Goal: Task Accomplishment & Management: Complete application form

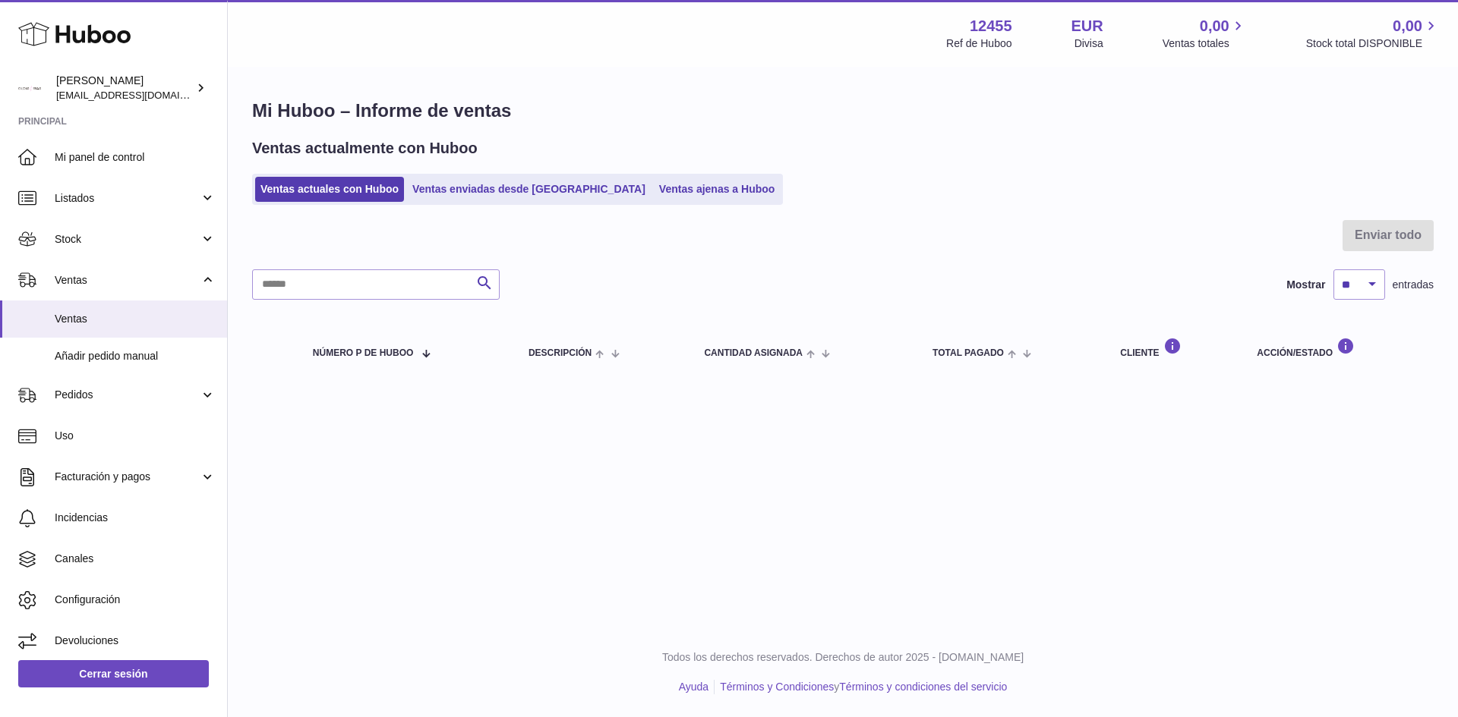
click at [361, 163] on div "Ventas actualmente con Huboo Ventas actuales con Huboo Ventas enviadas desde Hu…" at bounding box center [842, 171] width 1181 height 67
click at [114, 352] on span "Añadir pedido manual" at bounding box center [135, 356] width 161 height 14
click at [481, 187] on link "Ventas enviadas desde [GEOGRAPHIC_DATA]" at bounding box center [529, 189] width 244 height 25
click at [534, 194] on link "Ventas enviadas desde Huboo" at bounding box center [529, 189] width 244 height 25
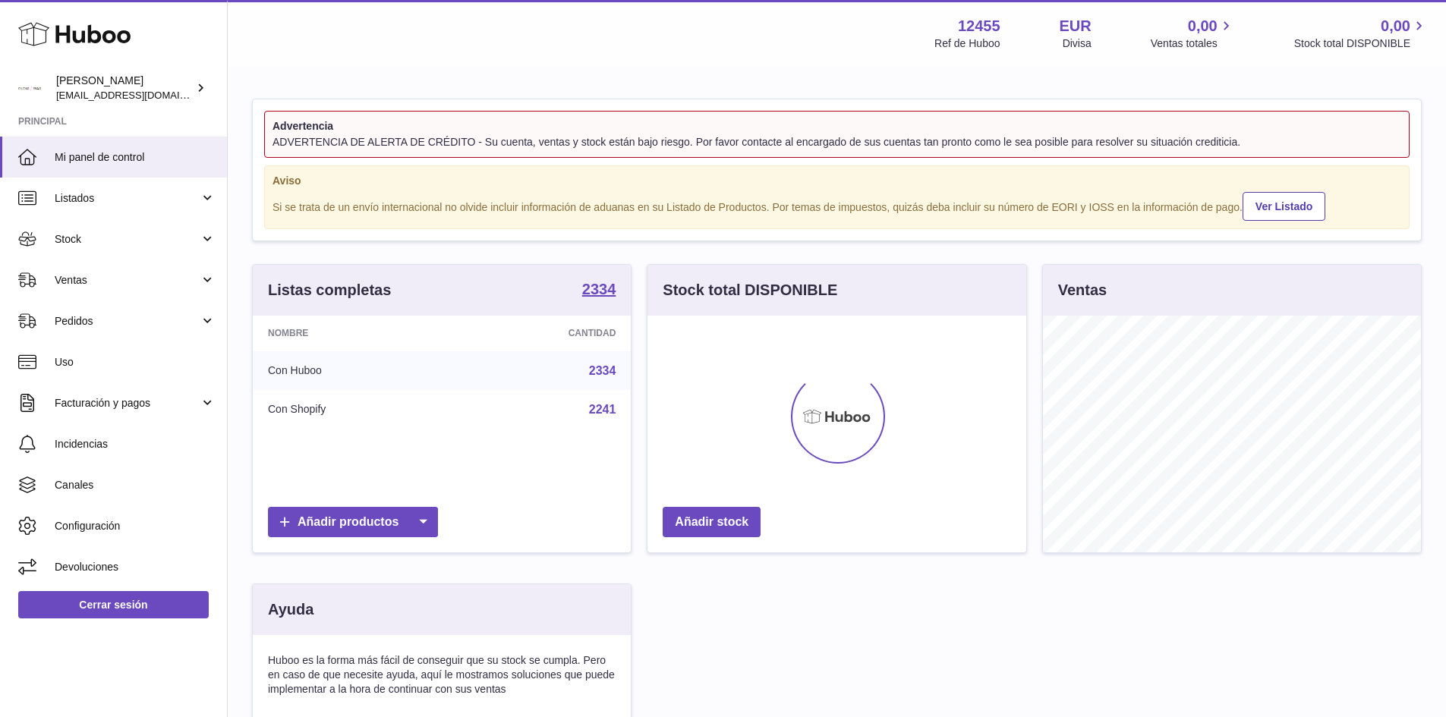
scroll to position [237, 379]
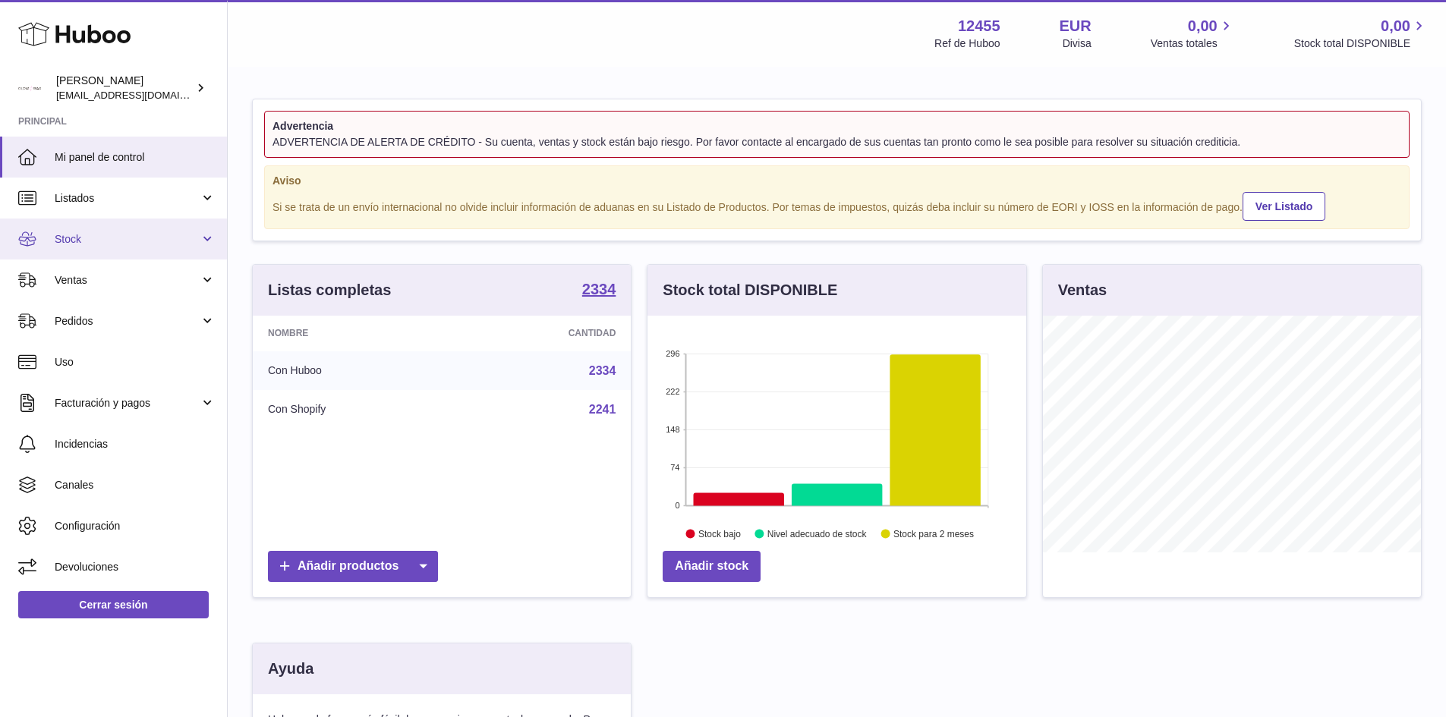
click at [213, 239] on link "Stock" at bounding box center [113, 239] width 227 height 41
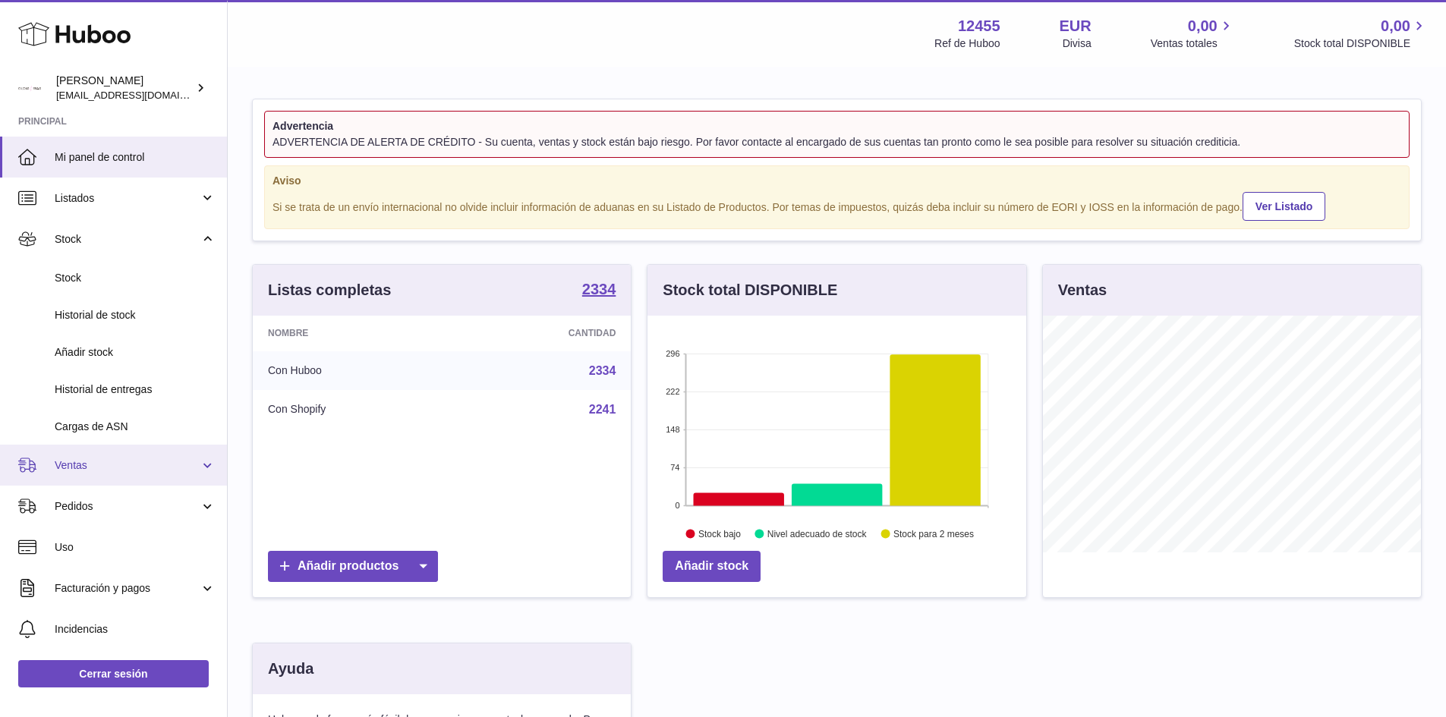
click at [79, 470] on span "Ventas" at bounding box center [127, 466] width 145 height 14
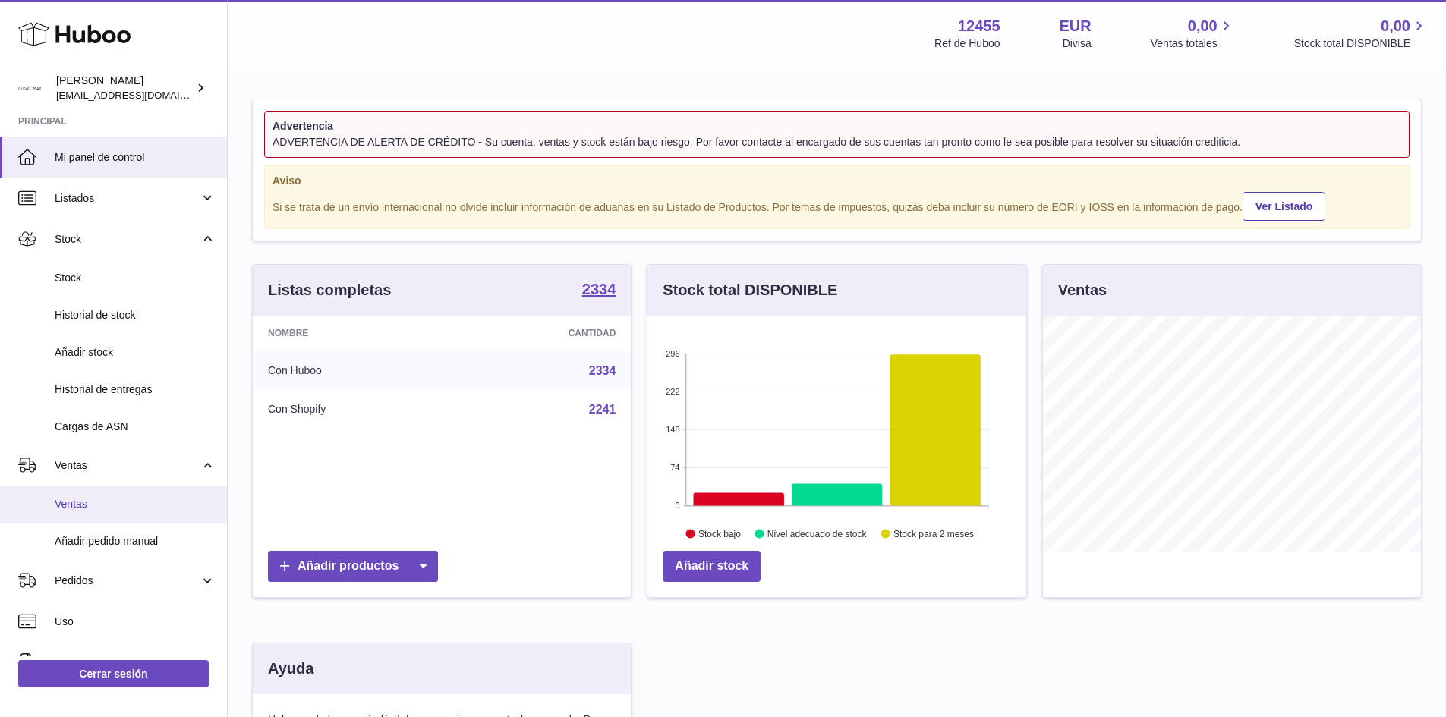
click at [85, 505] on span "Ventas" at bounding box center [135, 504] width 161 height 14
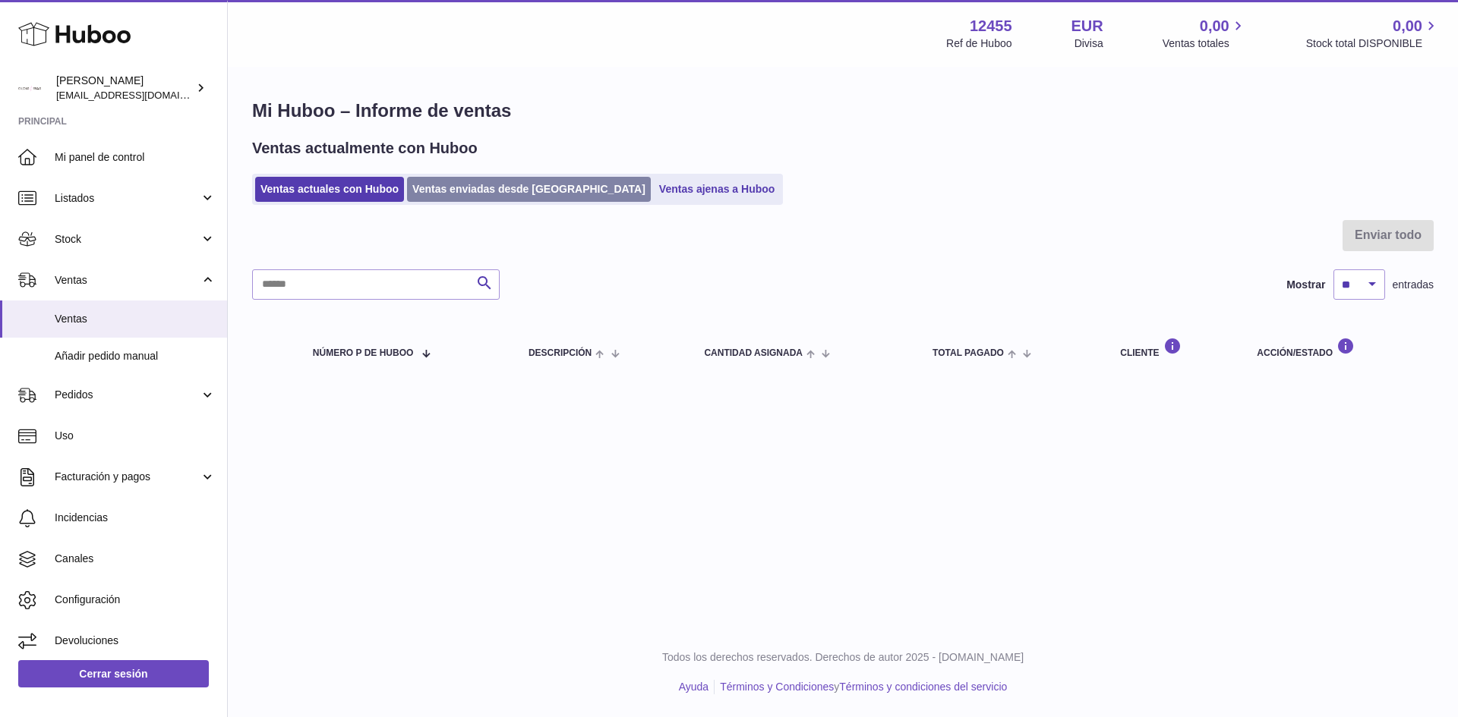
click at [481, 186] on link "Ventas enviadas desde Huboo" at bounding box center [529, 189] width 244 height 25
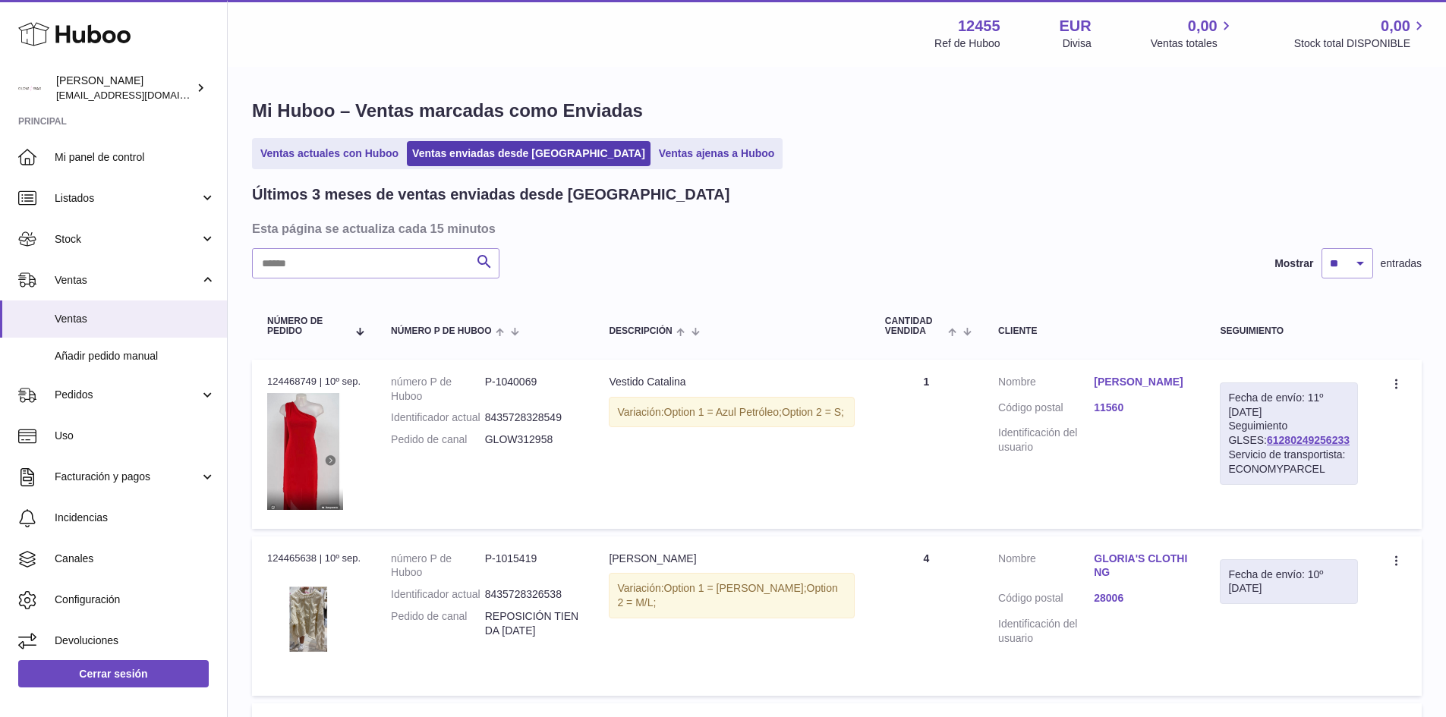
click at [364, 270] on input "text" at bounding box center [375, 263] width 247 height 30
type input "****"
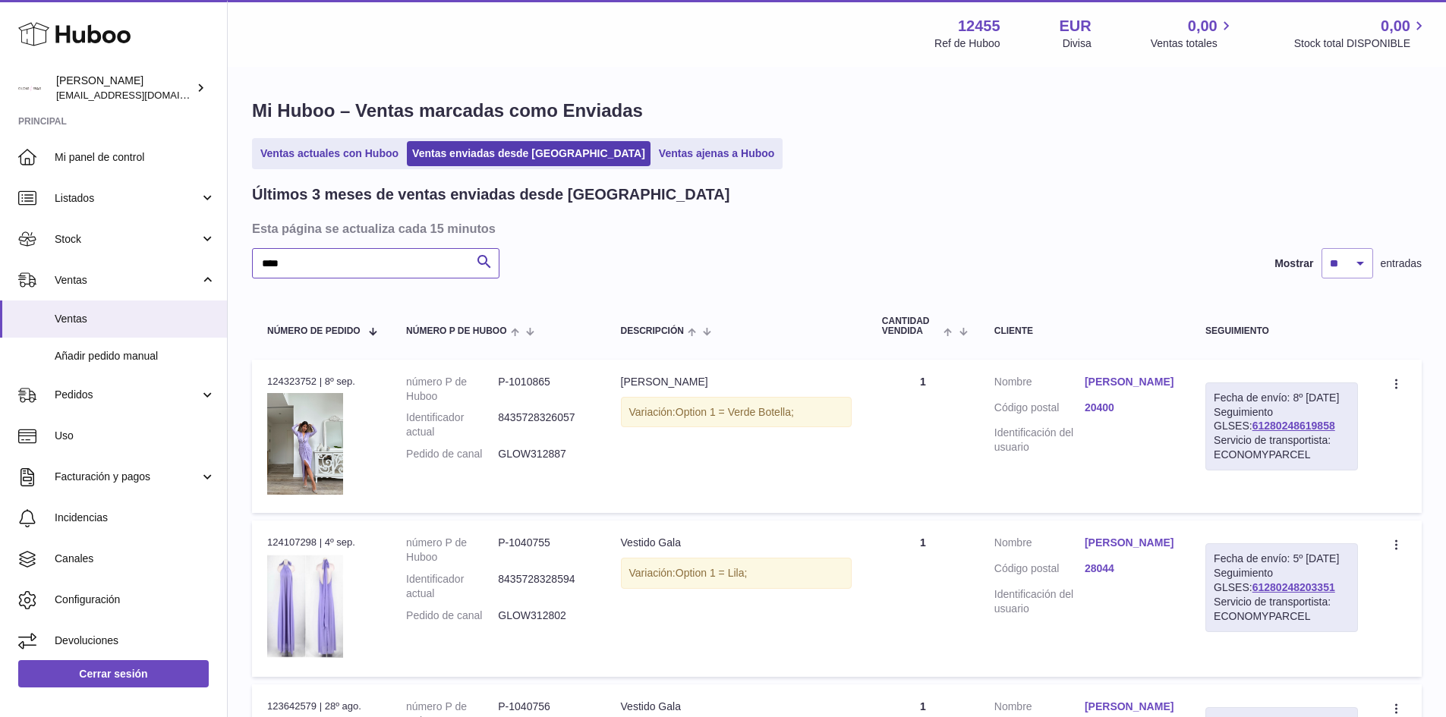
click at [345, 273] on input "****" at bounding box center [375, 263] width 247 height 30
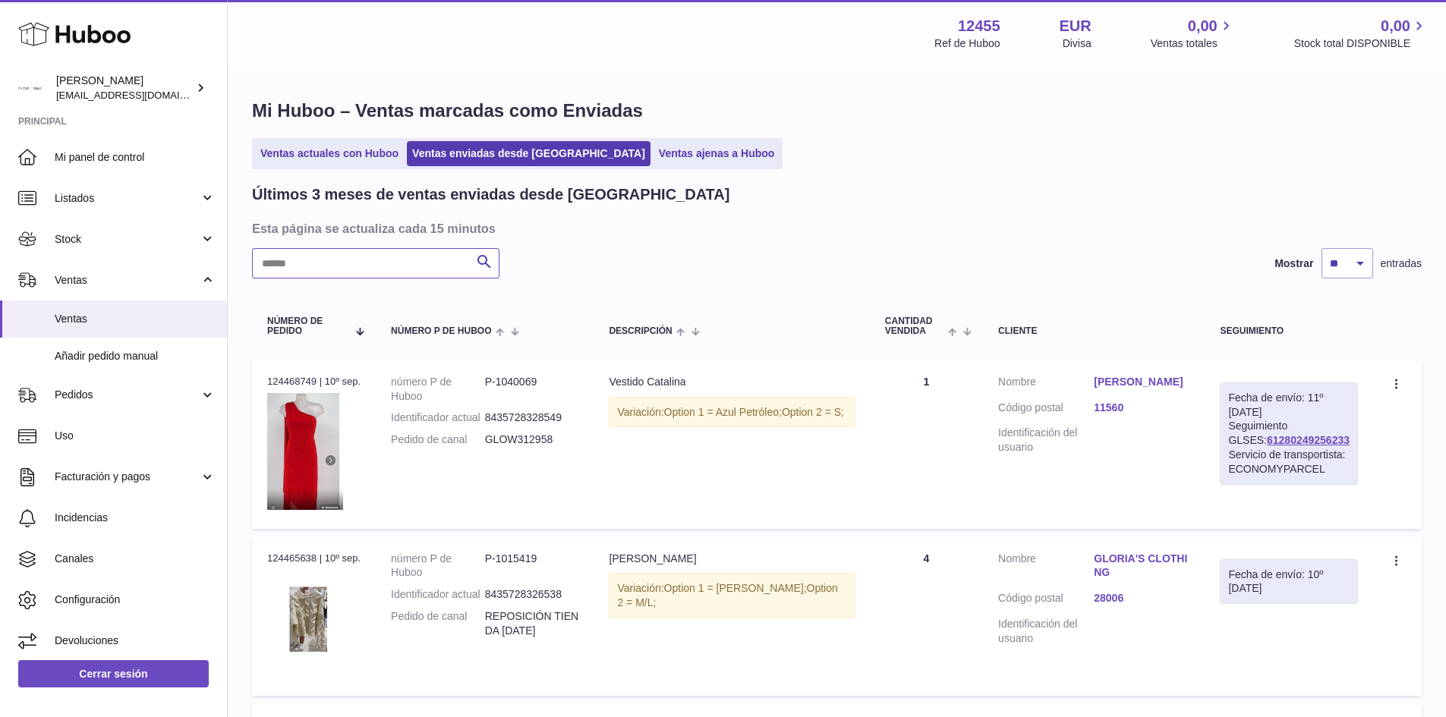
click at [317, 264] on input "text" at bounding box center [375, 263] width 247 height 30
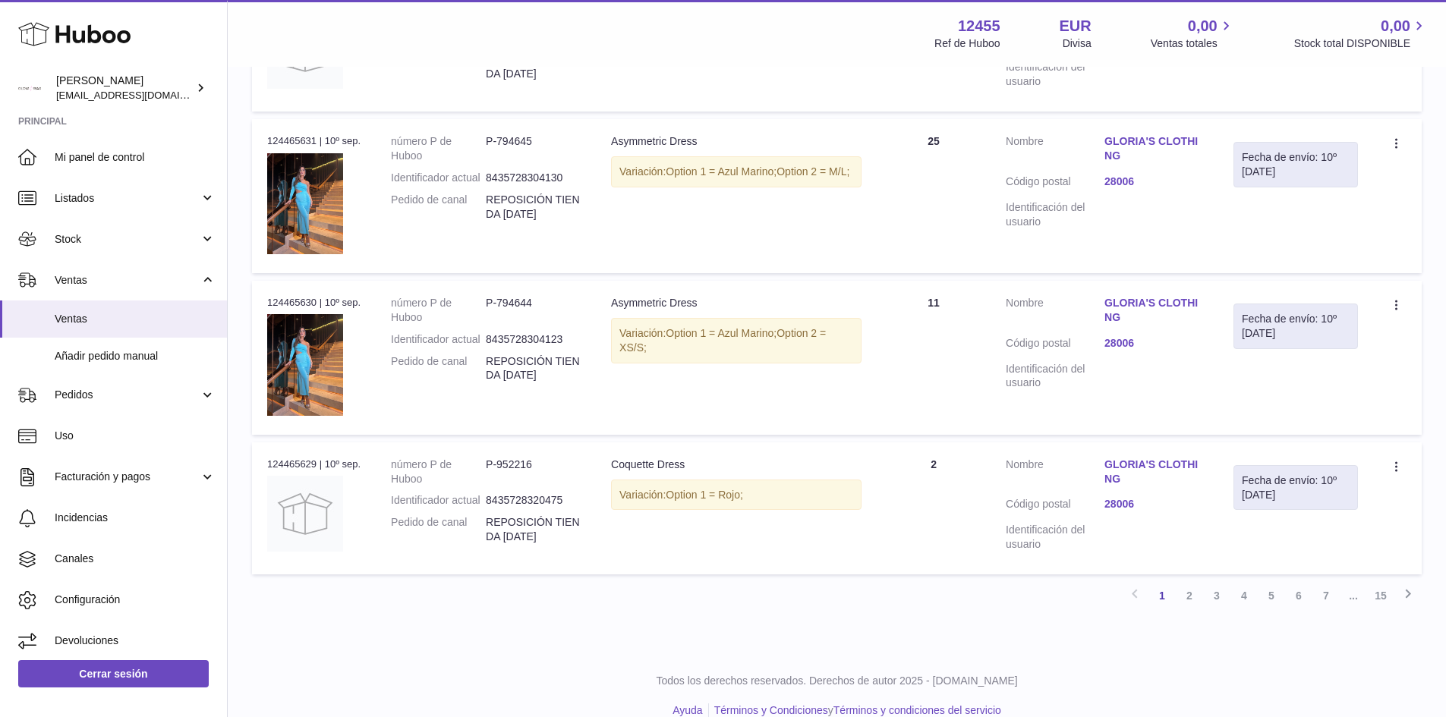
scroll to position [1437, 0]
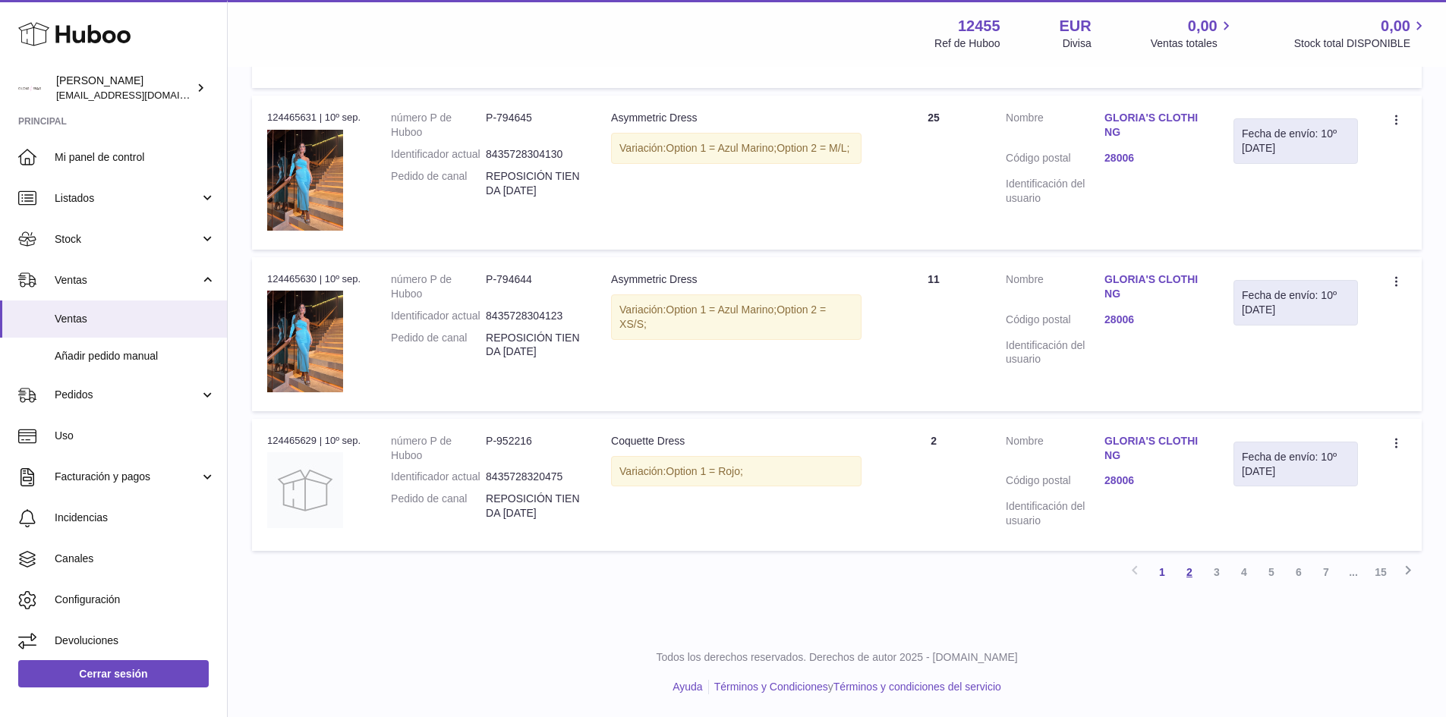
type input "********"
click at [1189, 575] on link "2" at bounding box center [1189, 572] width 27 height 27
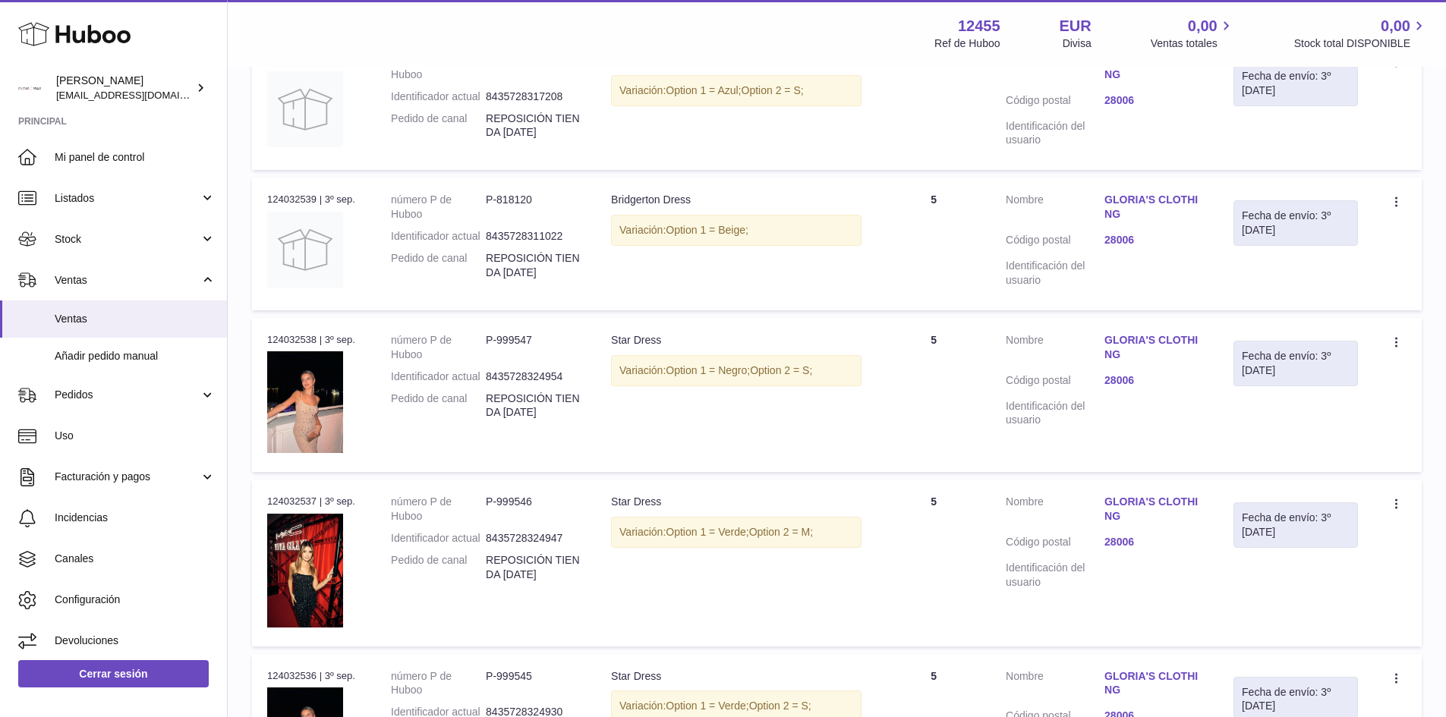
scroll to position [1279, 0]
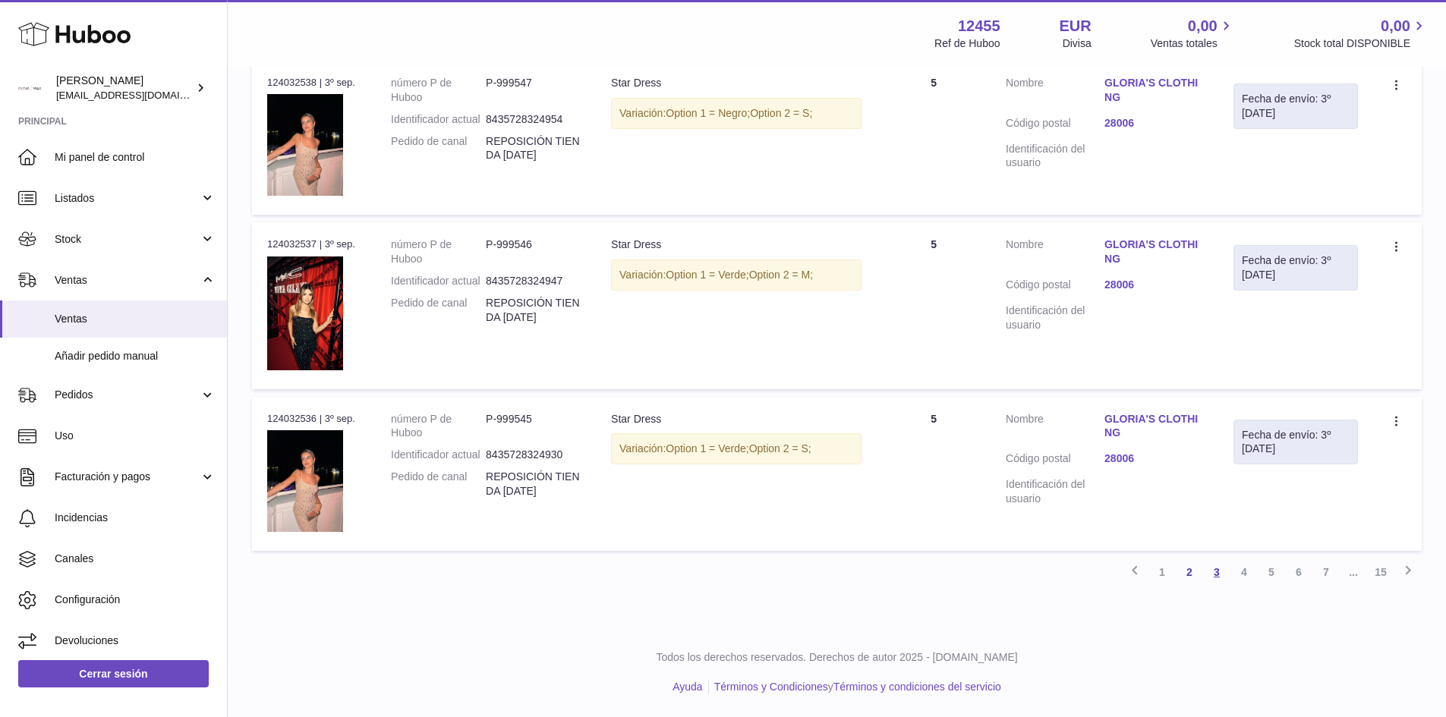
click at [1220, 578] on link "3" at bounding box center [1216, 572] width 27 height 27
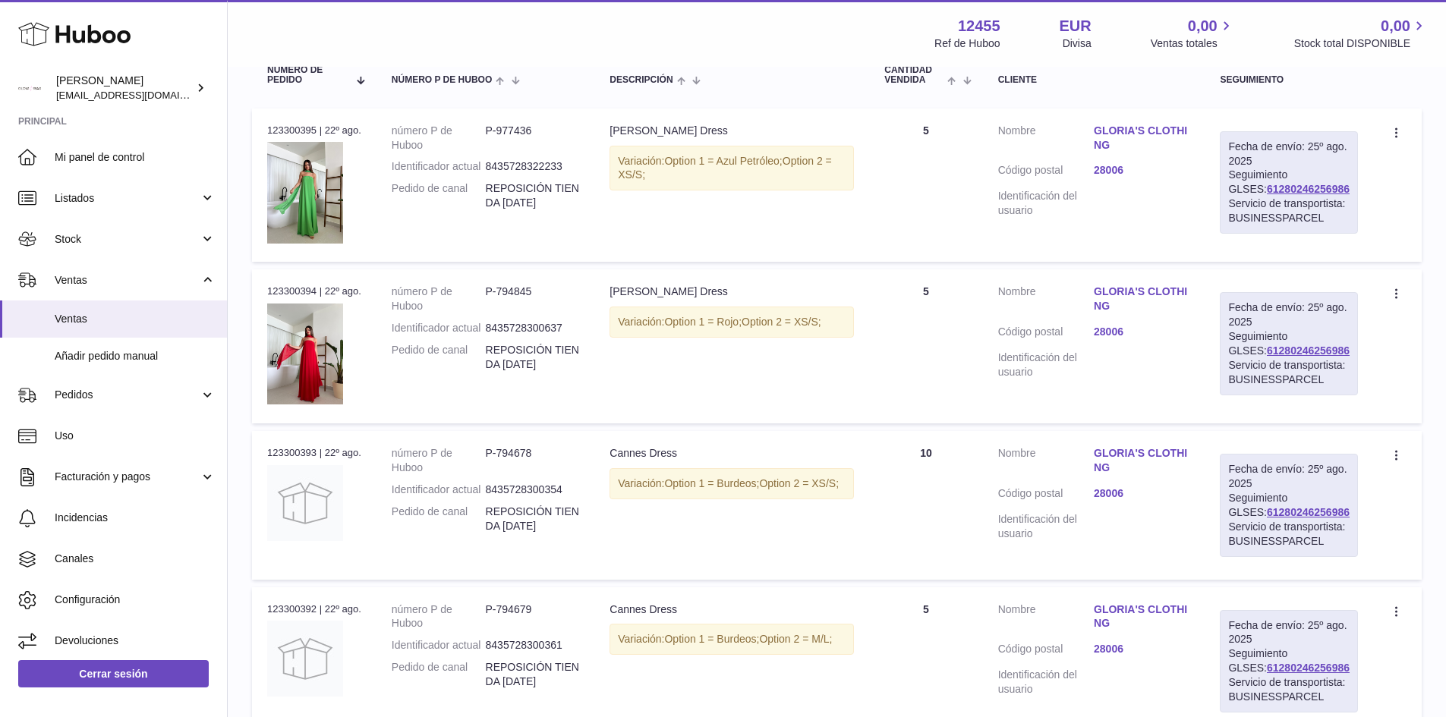
scroll to position [296, 0]
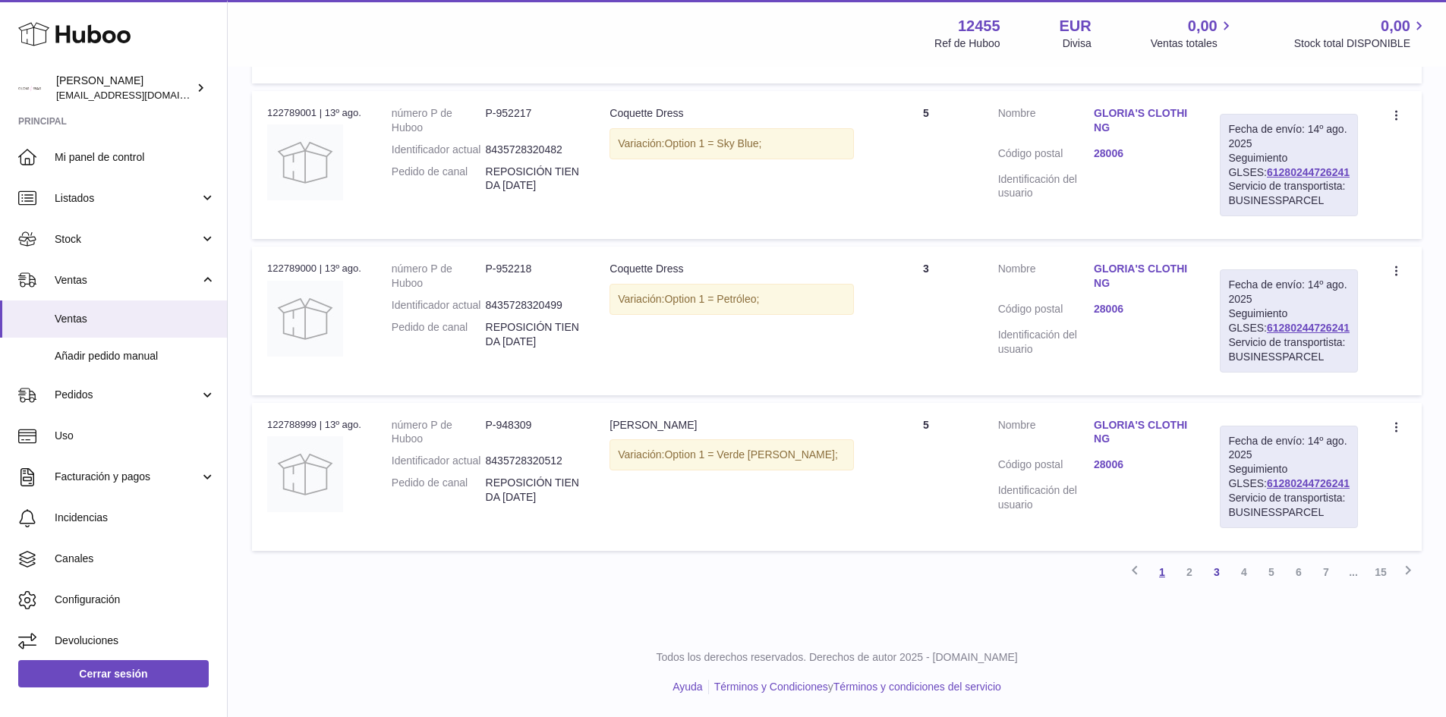
click at [1171, 575] on link "1" at bounding box center [1162, 572] width 27 height 27
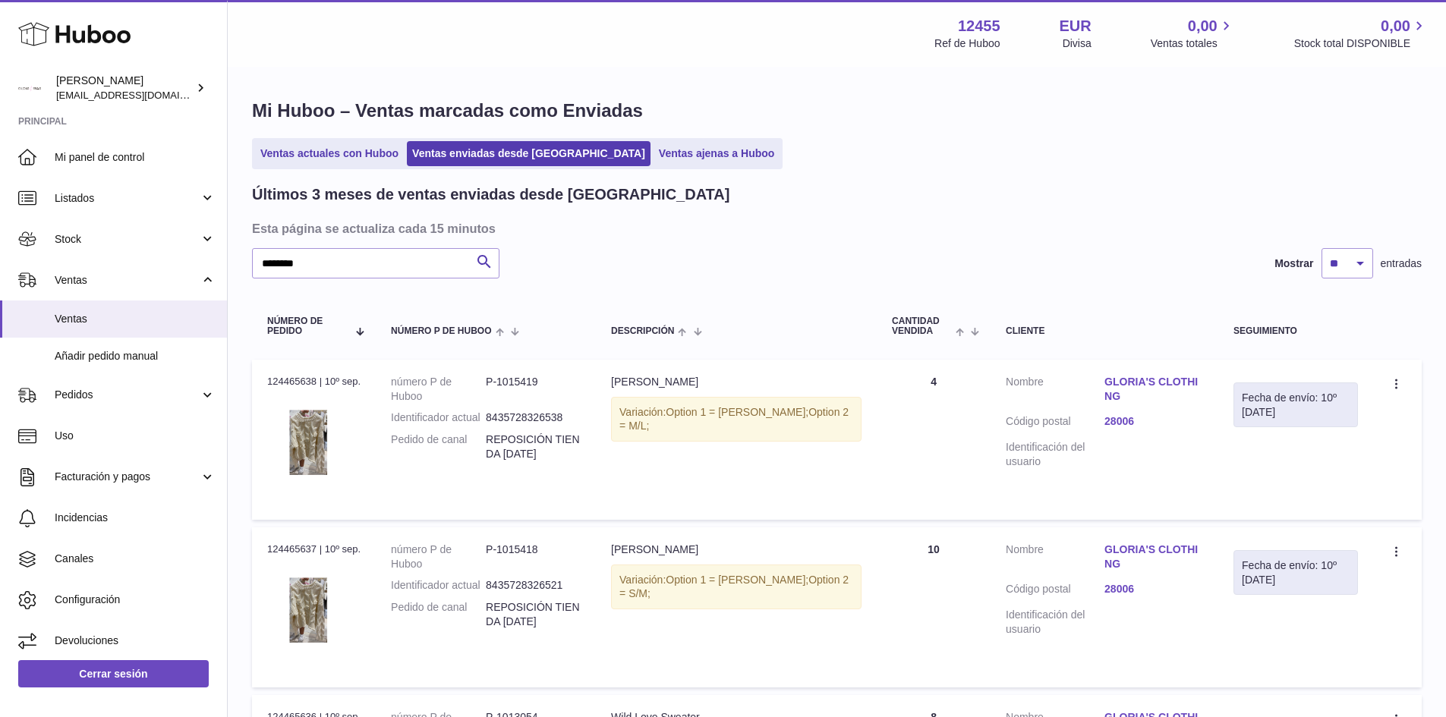
drag, startPoint x: 493, startPoint y: 453, endPoint x: 575, endPoint y: 453, distance: 82.0
click at [575, 453] on dd "REPOSICIÓN TIENDA 10/05/2025" at bounding box center [533, 447] width 95 height 29
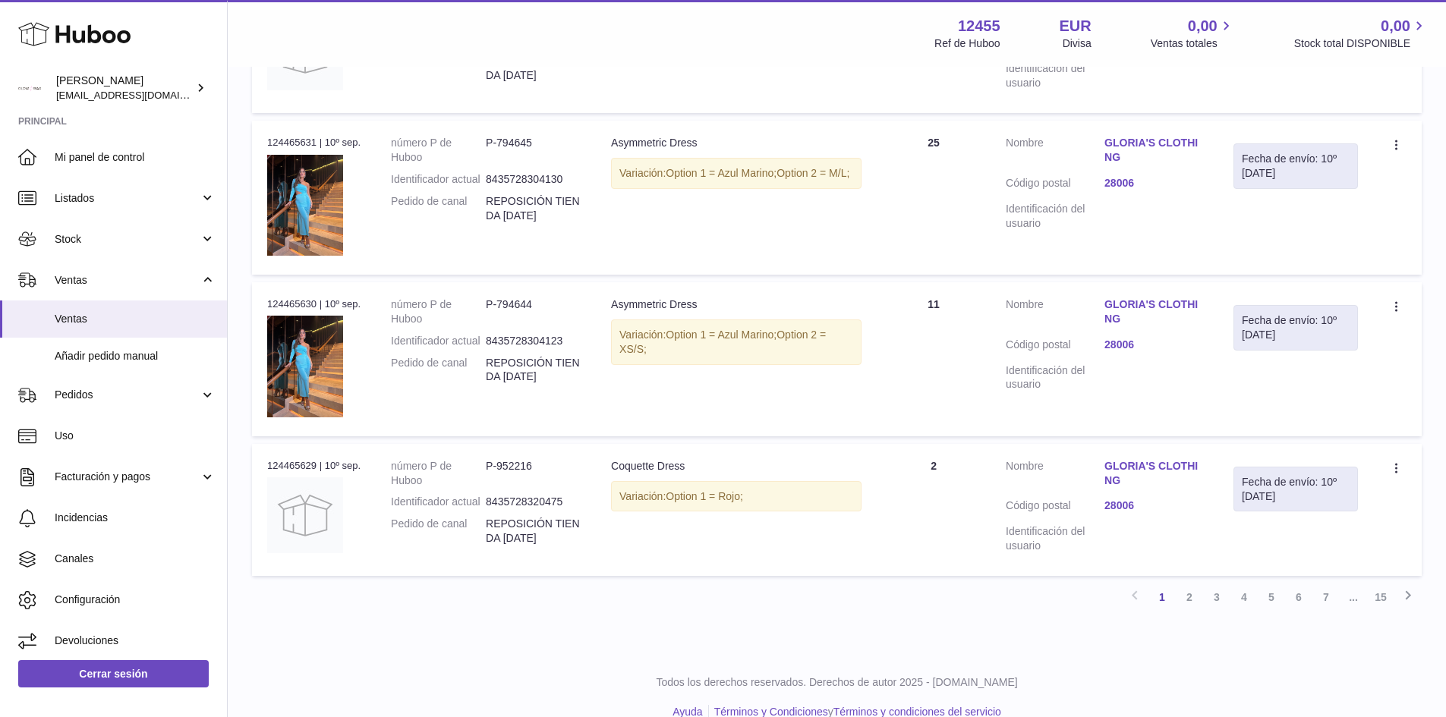
scroll to position [1437, 0]
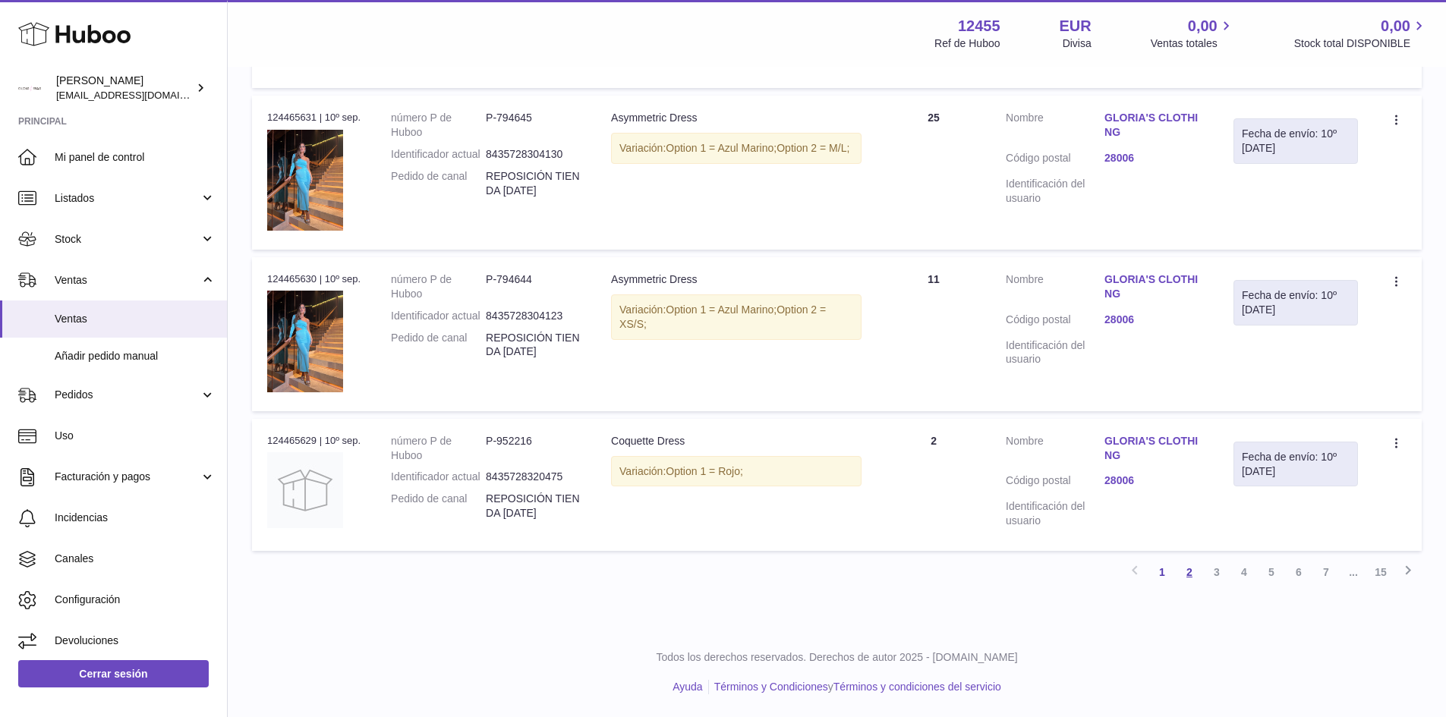
click at [1193, 570] on link "2" at bounding box center [1189, 572] width 27 height 27
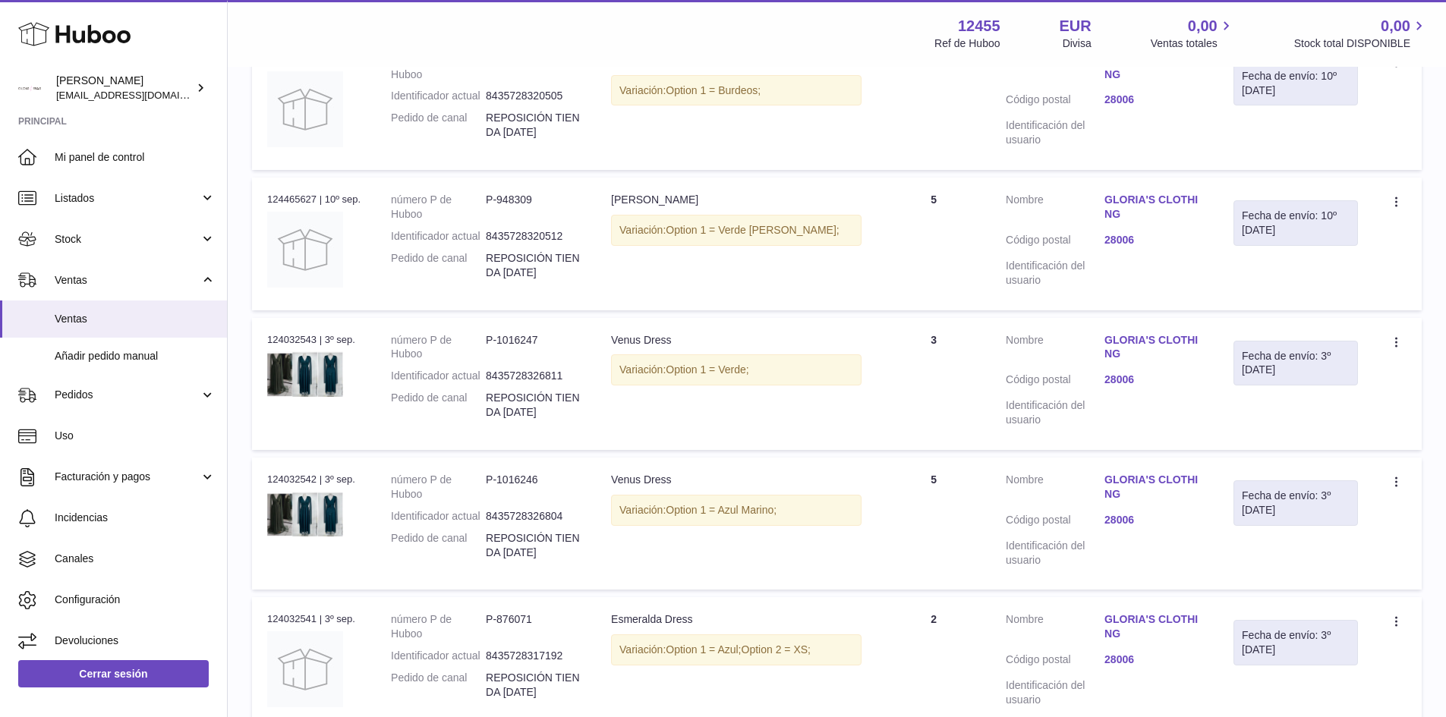
scroll to position [455, 0]
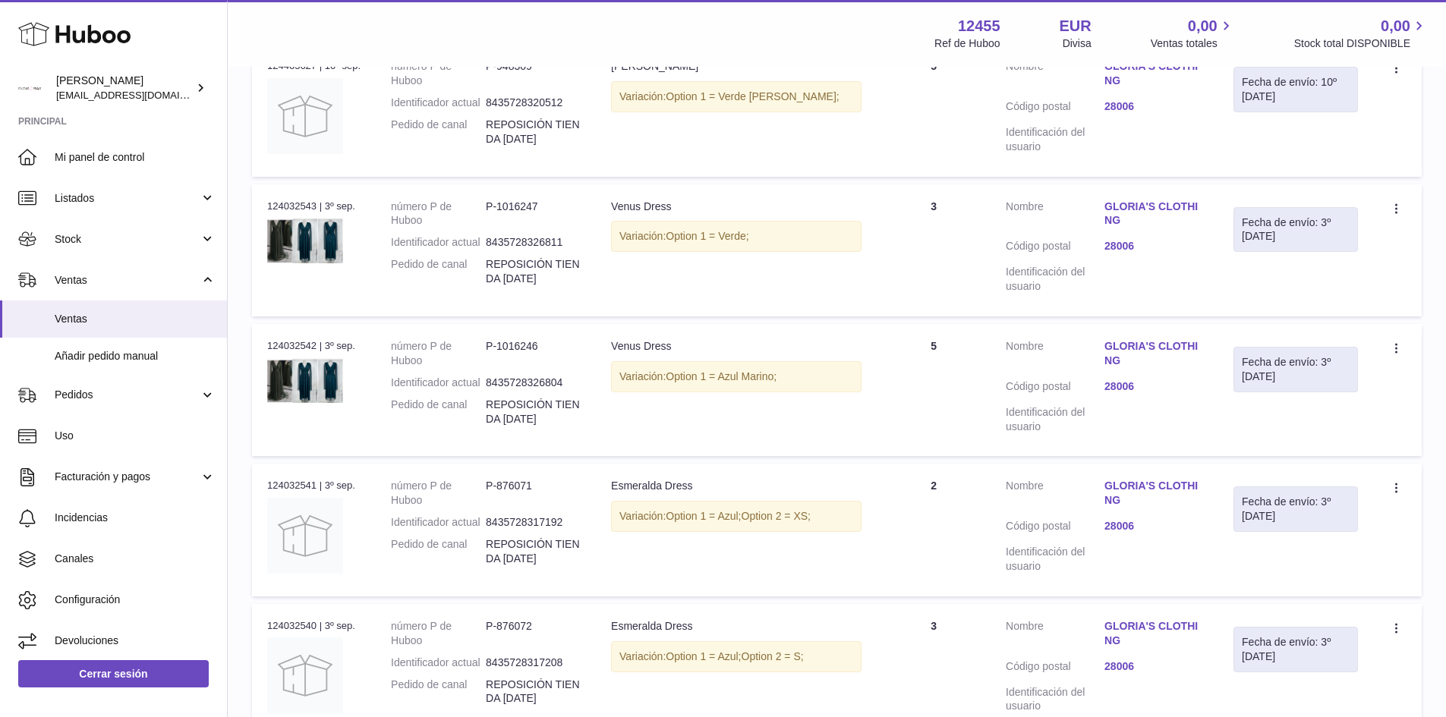
drag, startPoint x: 520, startPoint y: 126, endPoint x: 430, endPoint y: 102, distance: 93.5
click at [430, 102] on tr "N° de pedido 124465627 | 10º sep. número P de Huboo P-948309 Identificador actu…" at bounding box center [837, 110] width 1170 height 132
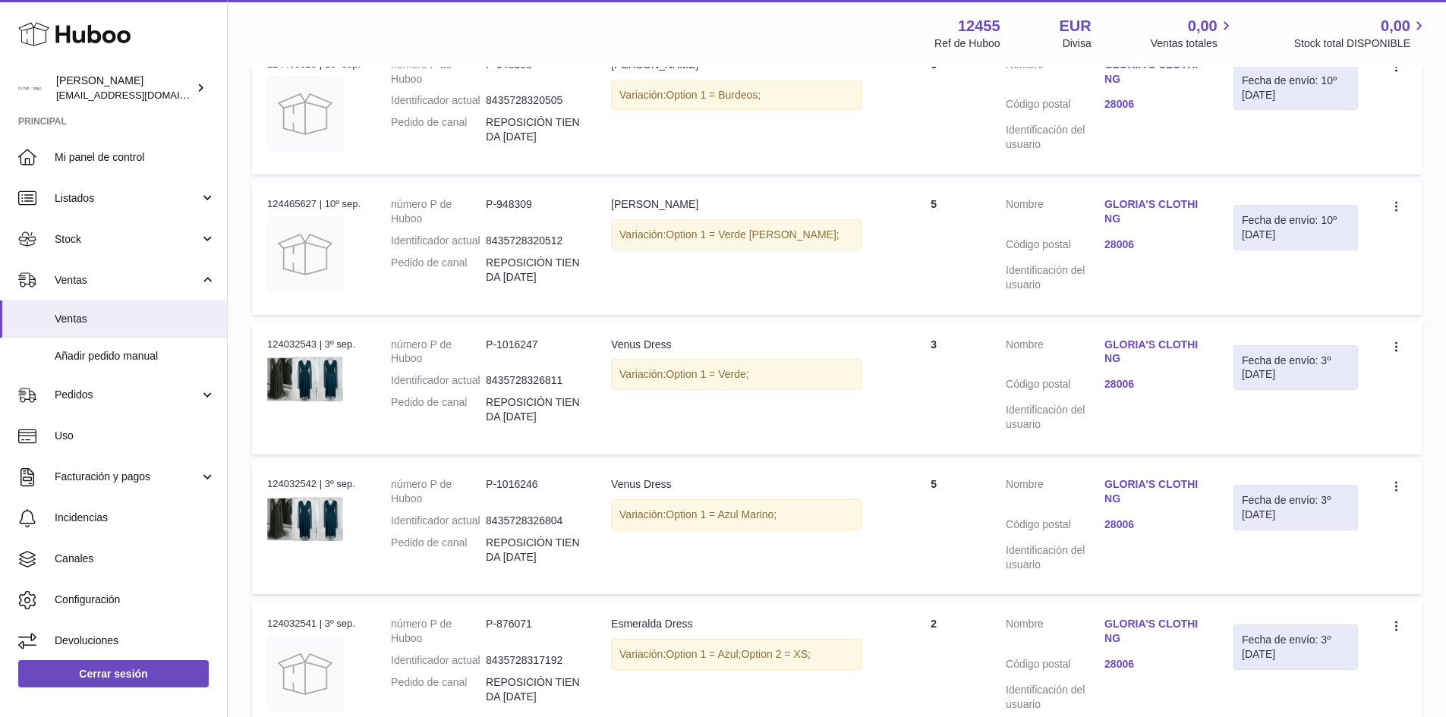
scroll to position [0, 0]
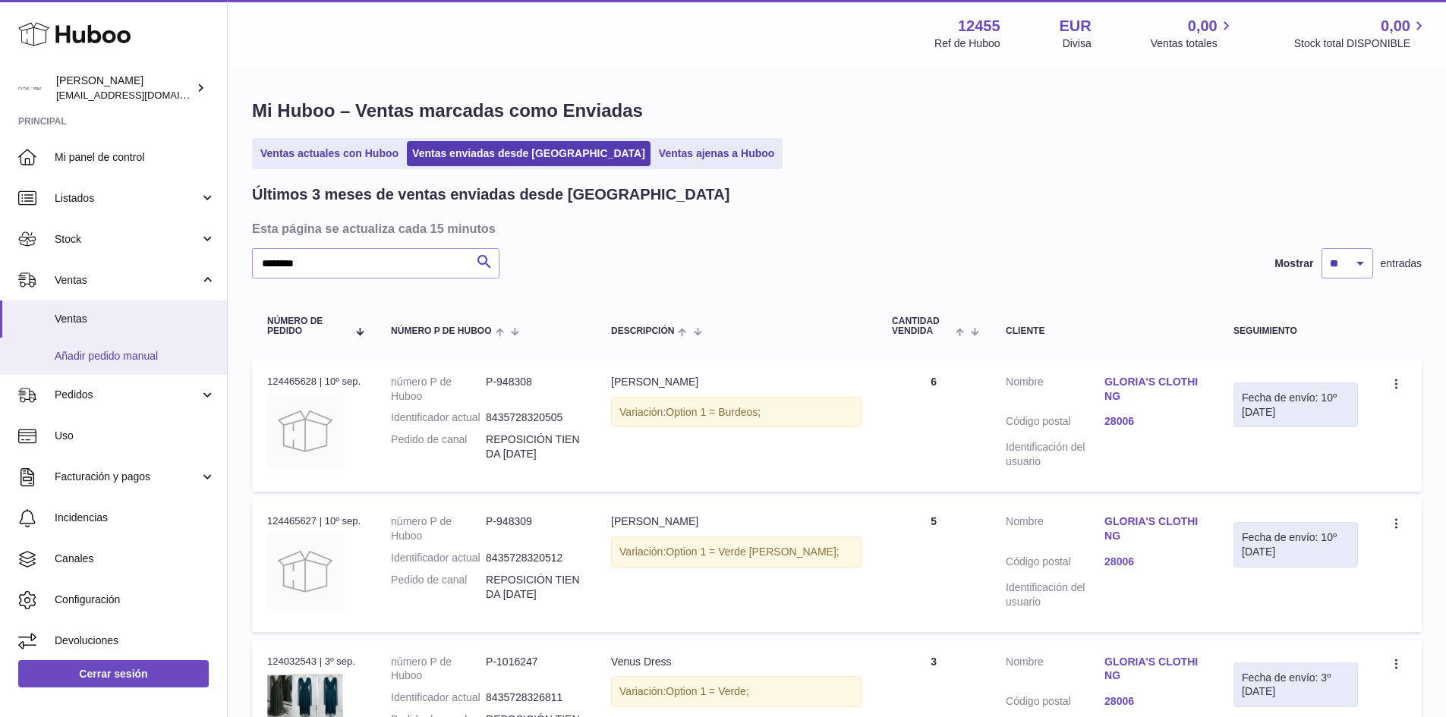
click at [96, 339] on link "Añadir pedido manual" at bounding box center [113, 356] width 227 height 37
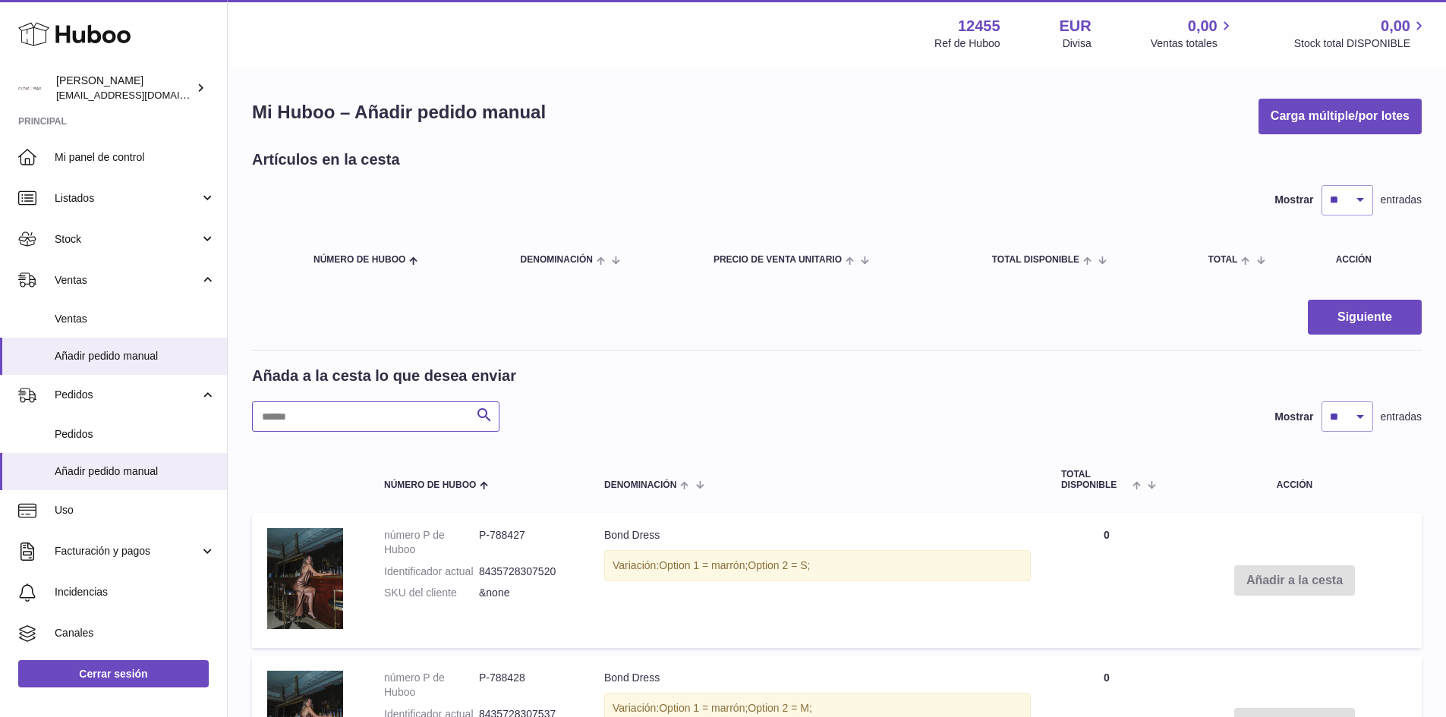
click at [401, 429] on input "text" at bounding box center [375, 417] width 247 height 30
type input "**********"
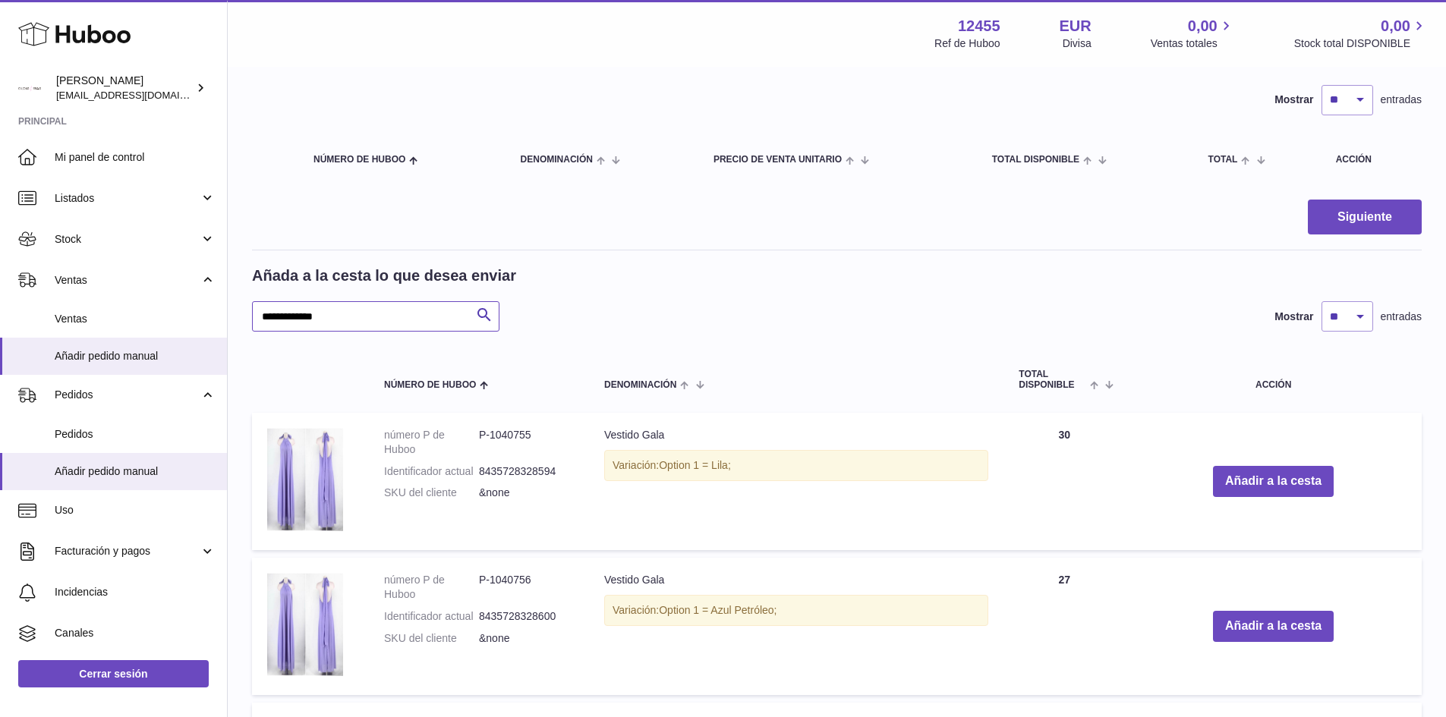
scroll to position [152, 0]
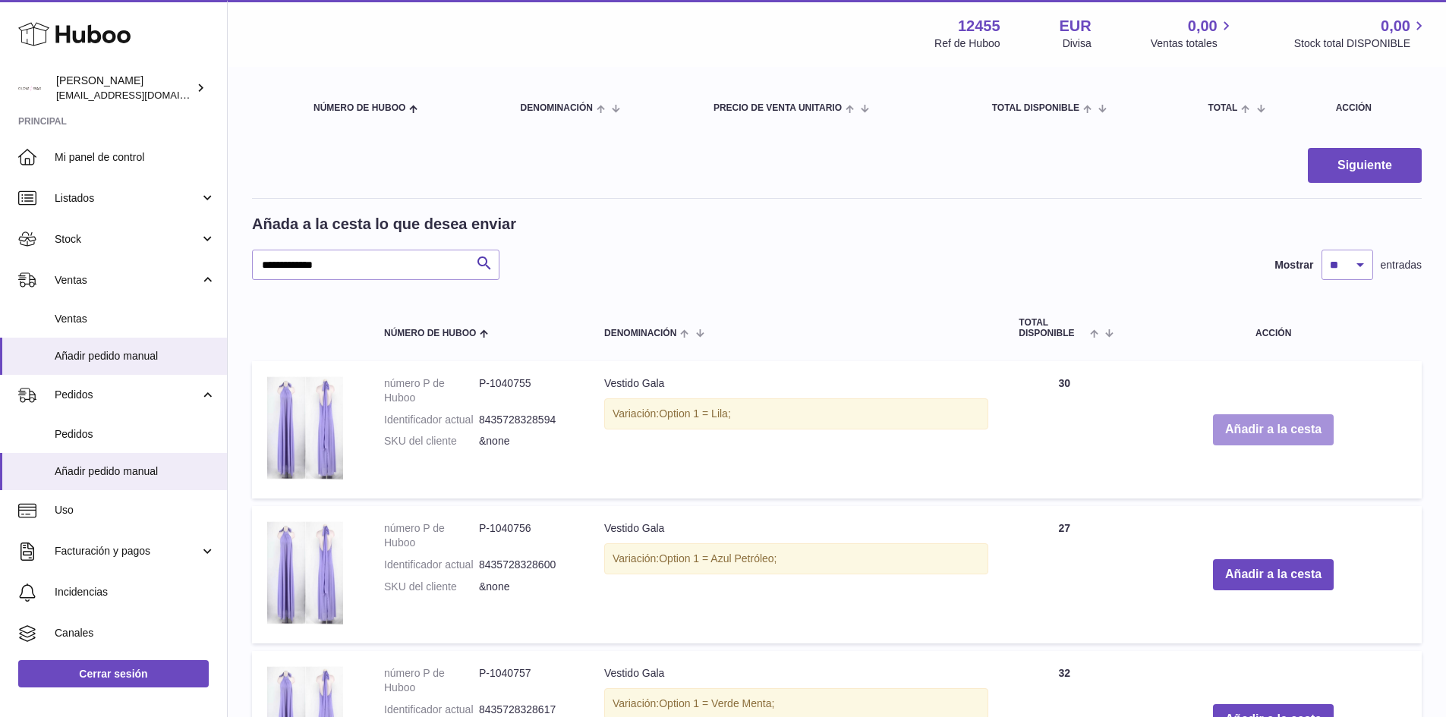
click at [1287, 428] on button "Añadir a la cesta" at bounding box center [1273, 429] width 121 height 31
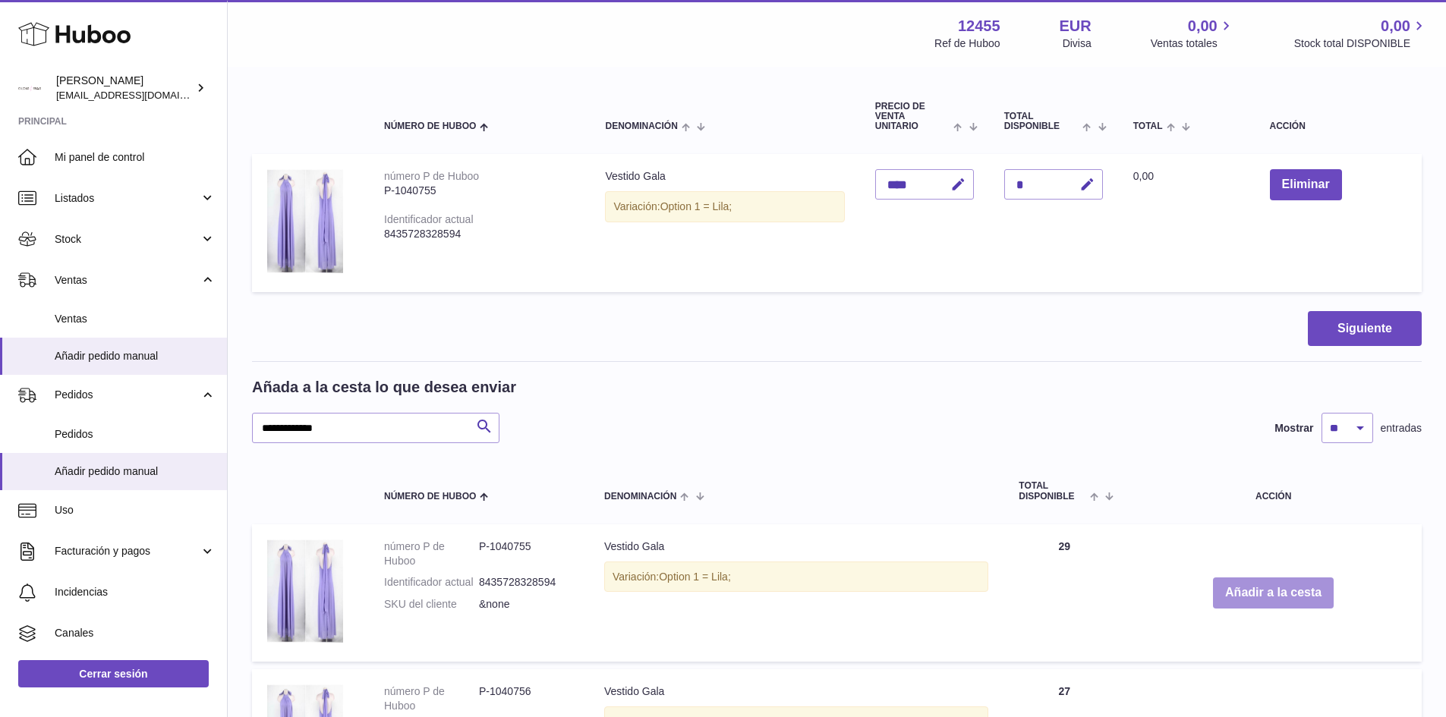
click at [1267, 601] on button "Añadir a la cesta" at bounding box center [1273, 593] width 121 height 31
click at [1276, 598] on button "Añadir a la cesta" at bounding box center [1273, 593] width 121 height 31
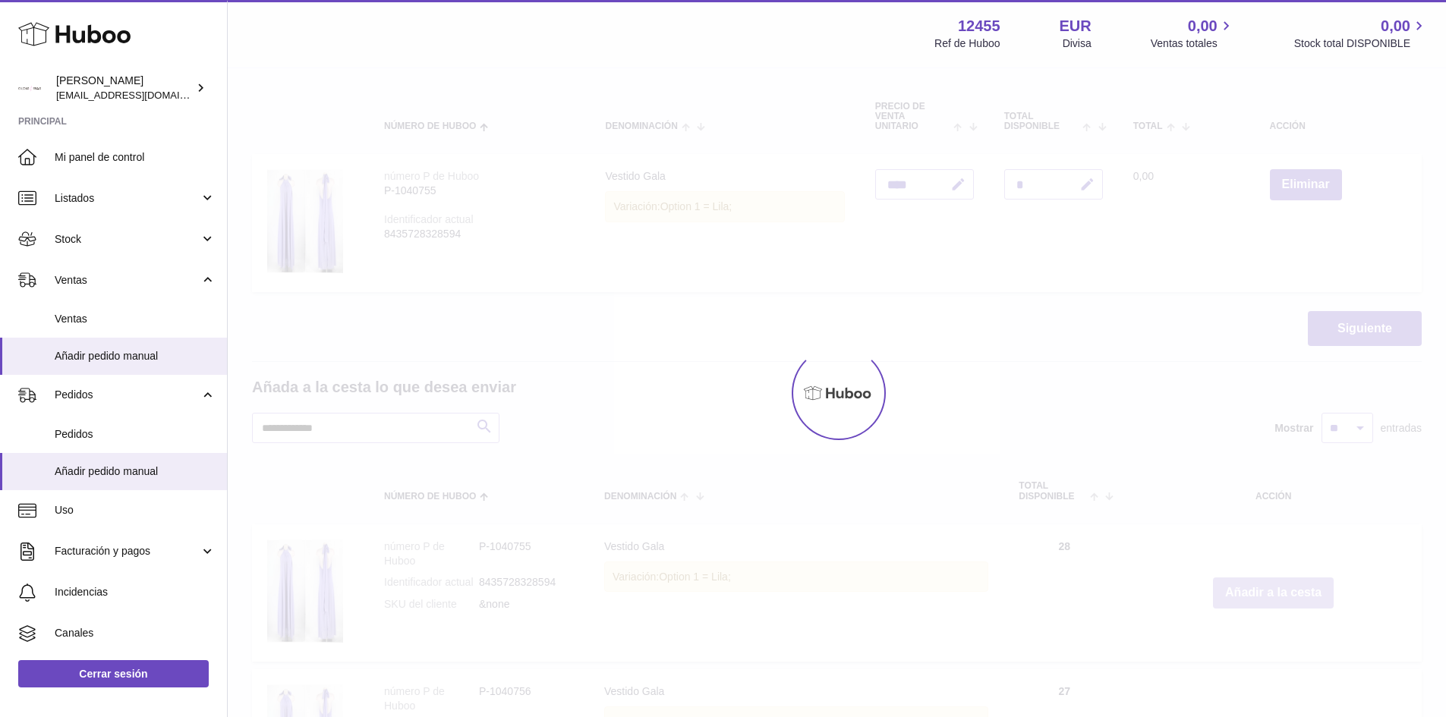
type input "*"
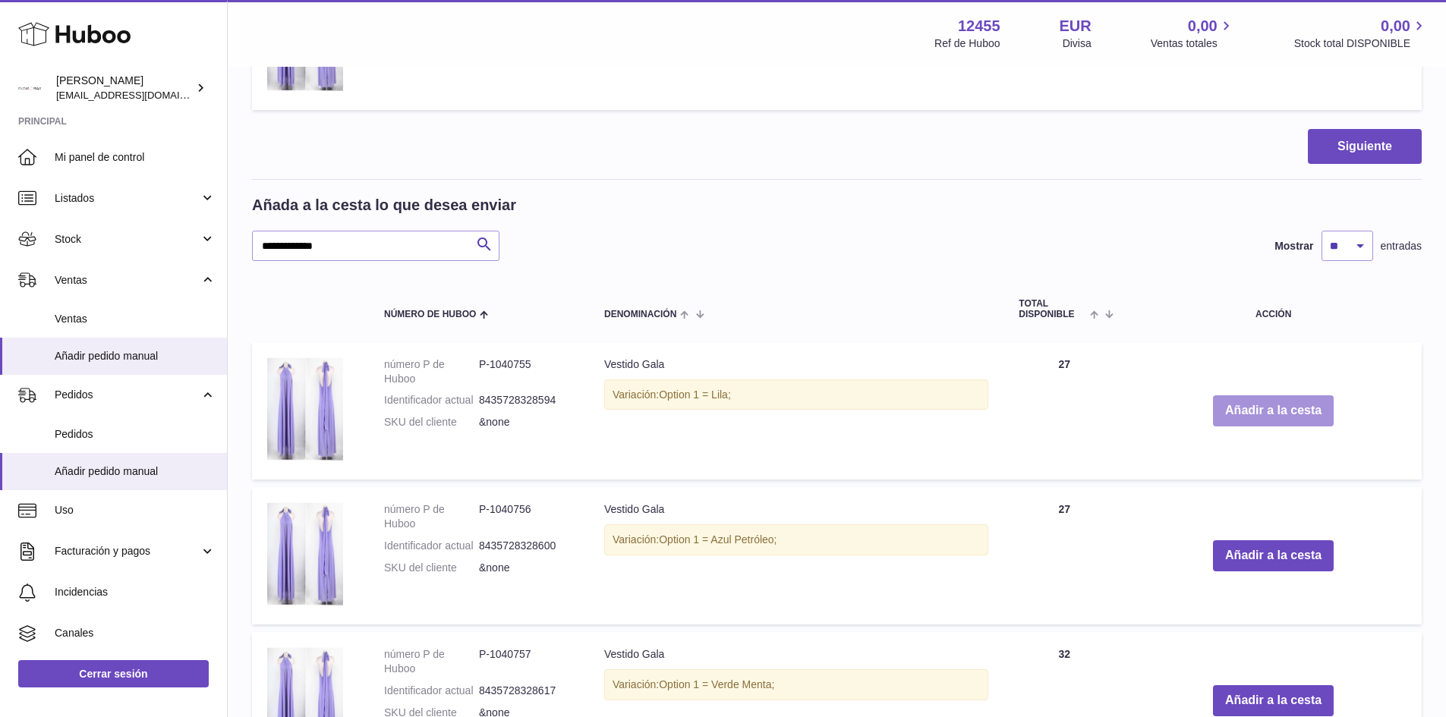
scroll to position [531, 0]
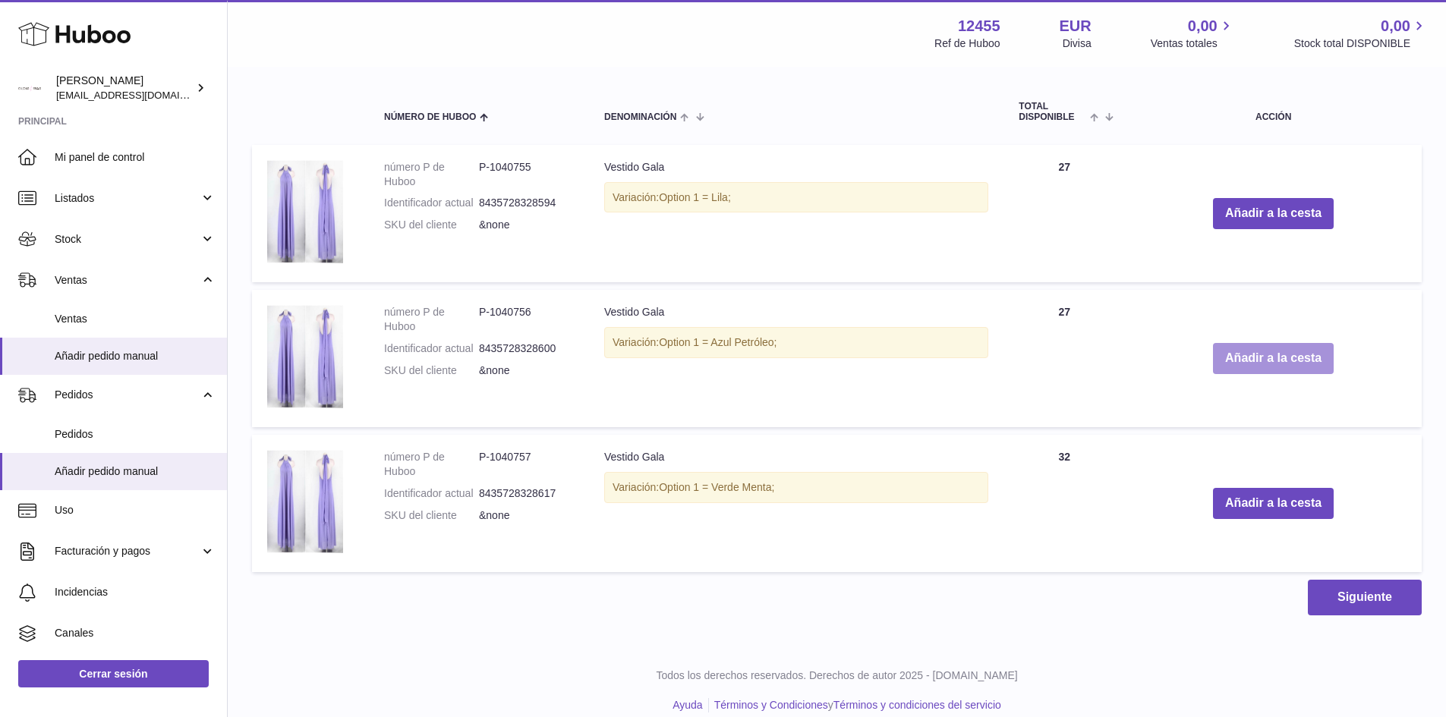
click at [1246, 355] on button "Añadir a la cesta" at bounding box center [1273, 358] width 121 height 31
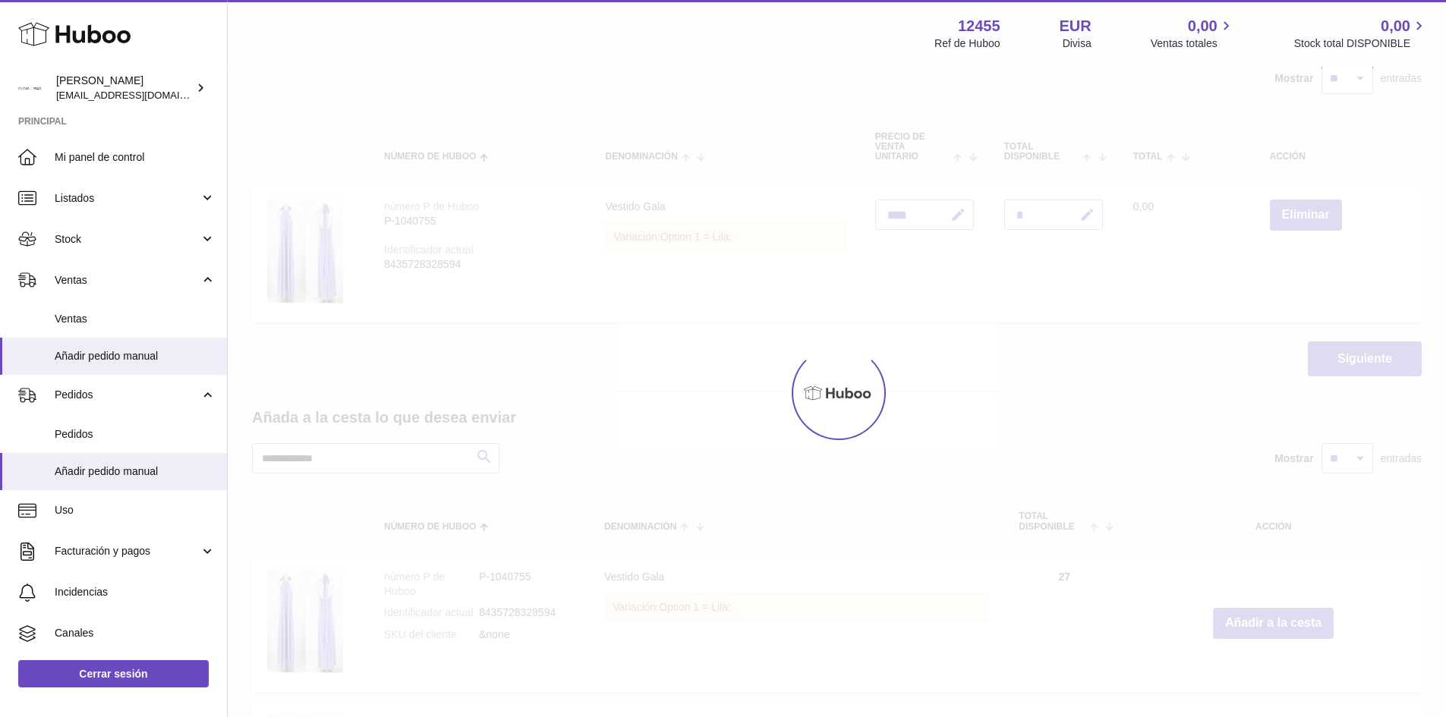
scroll to position [0, 0]
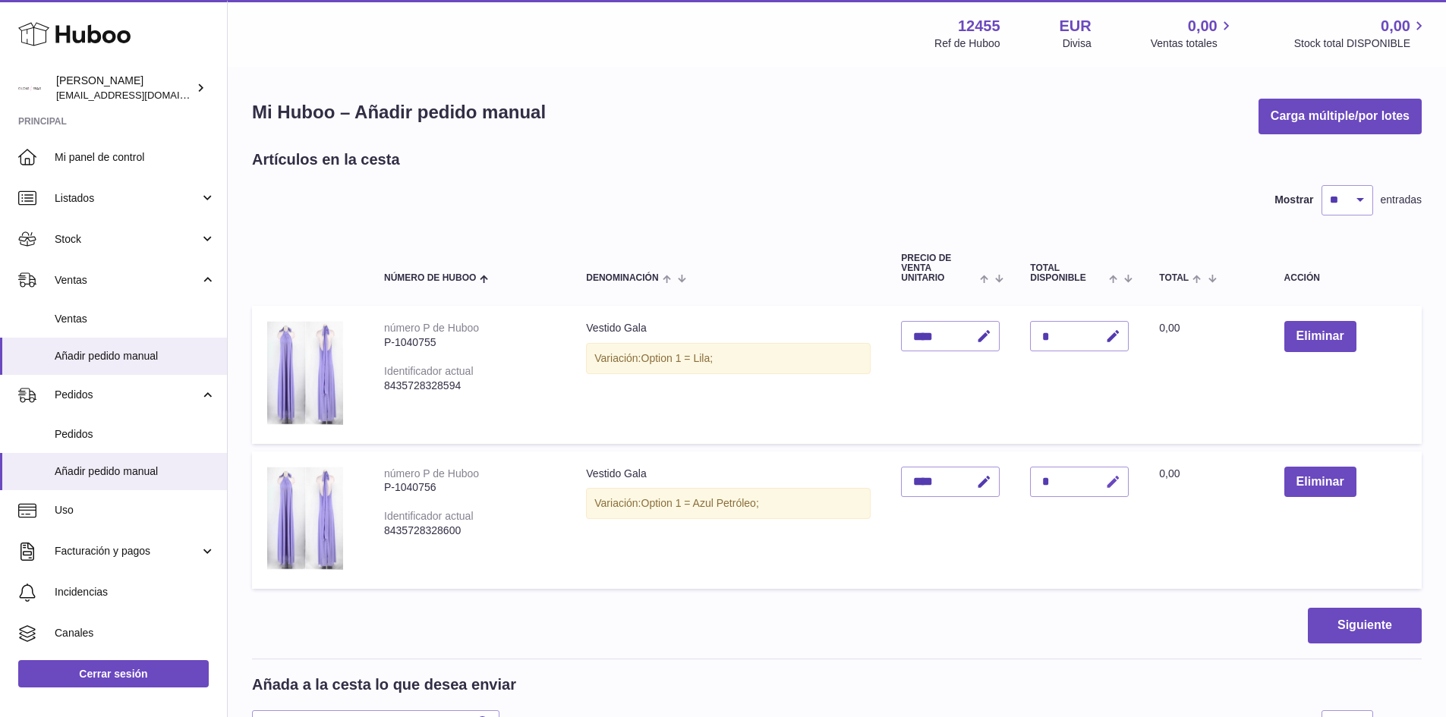
click at [1118, 484] on icon "button" at bounding box center [1113, 482] width 16 height 16
click at [1058, 484] on input "*" at bounding box center [1079, 482] width 99 height 30
type input "**"
